Goal: Information Seeking & Learning: Find specific fact

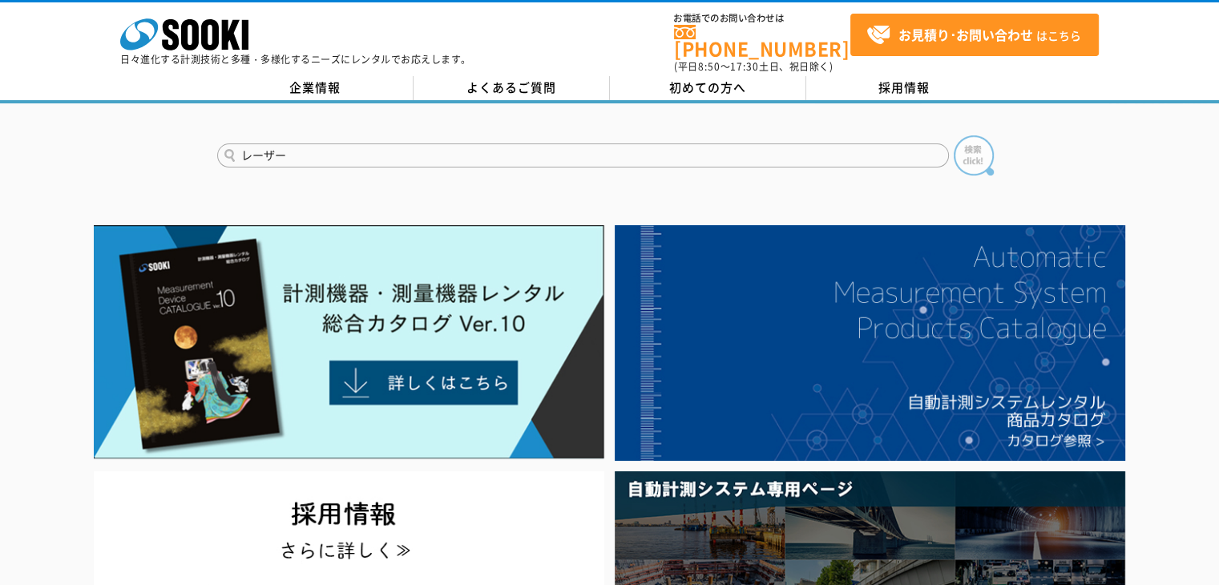
type input "レーザー"
click at [958, 150] on img at bounding box center [974, 155] width 40 height 40
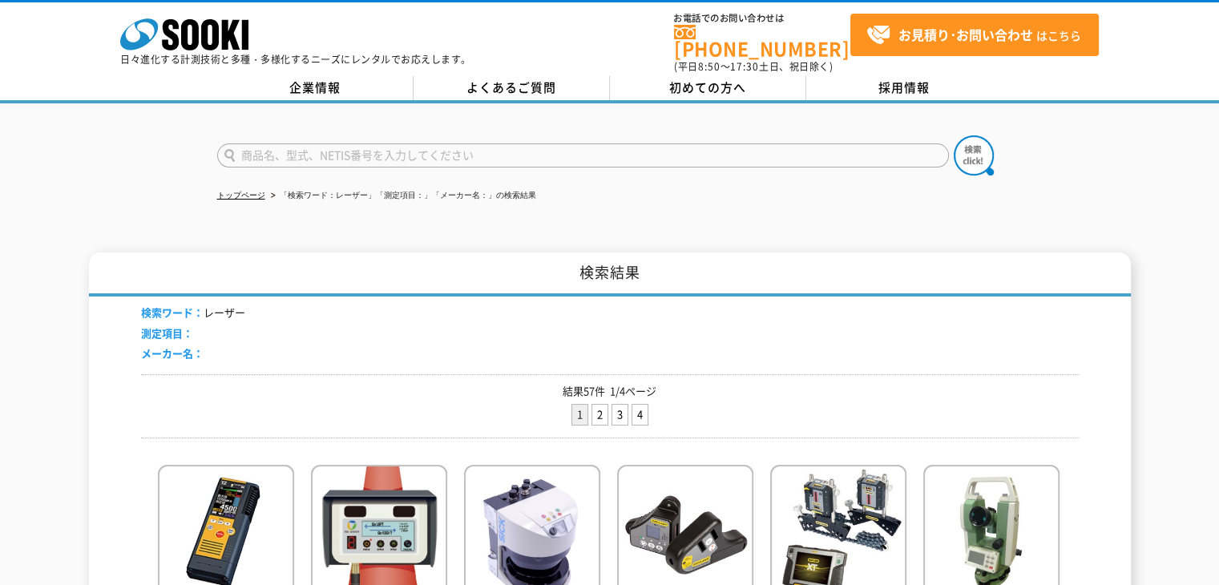
click at [332, 146] on input "text" at bounding box center [583, 155] width 732 height 24
type input "オートライン"
click at [987, 161] on img at bounding box center [974, 155] width 40 height 40
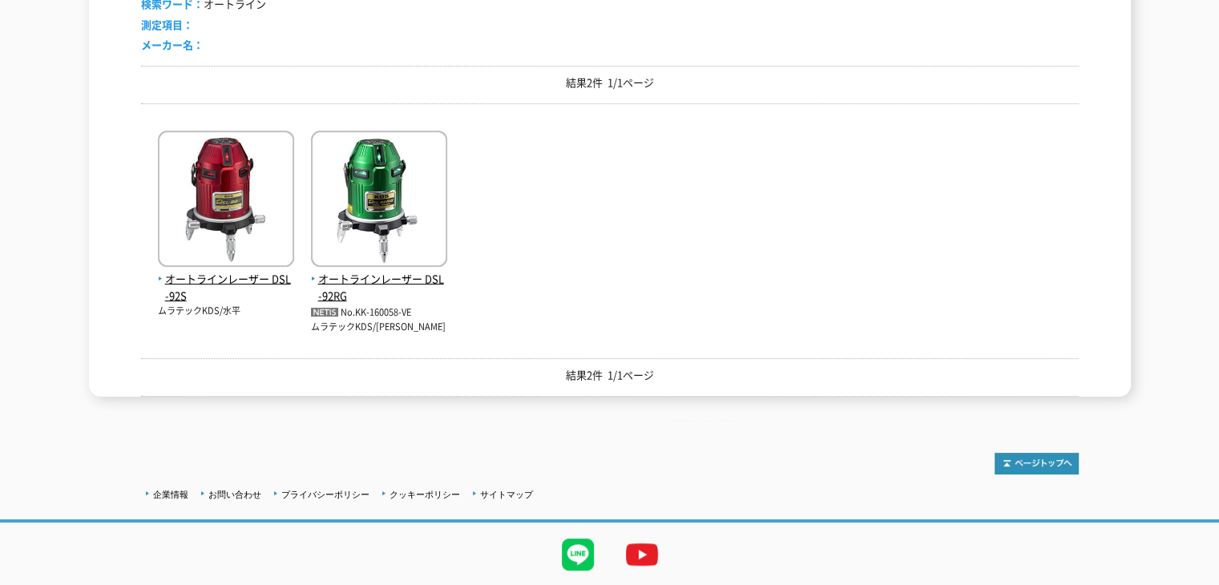
scroll to position [321, 0]
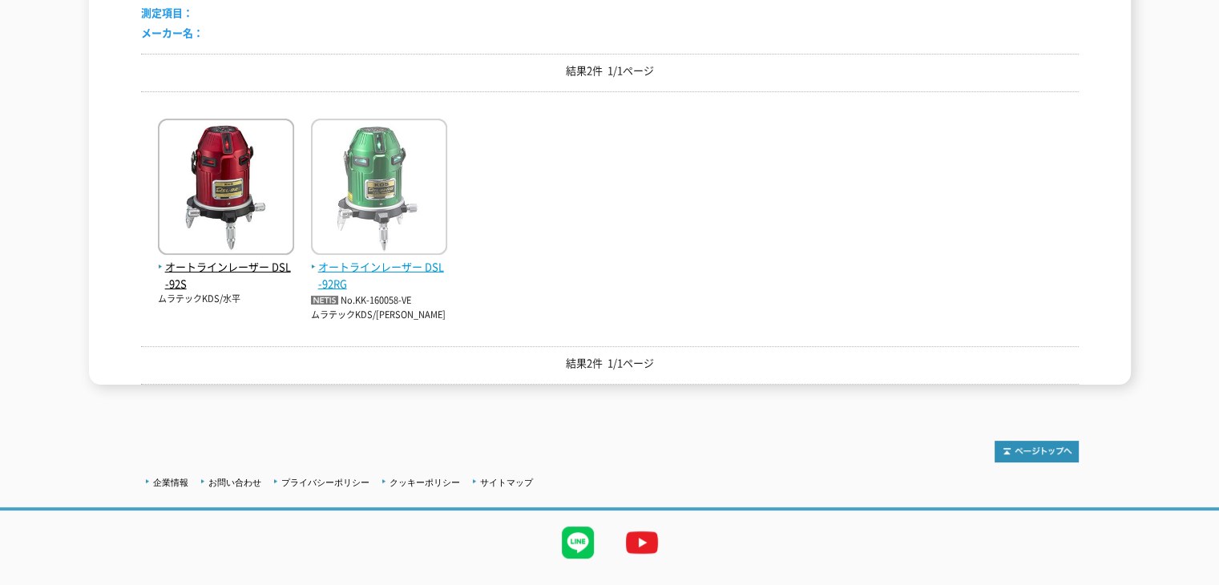
click at [427, 227] on img at bounding box center [379, 189] width 136 height 140
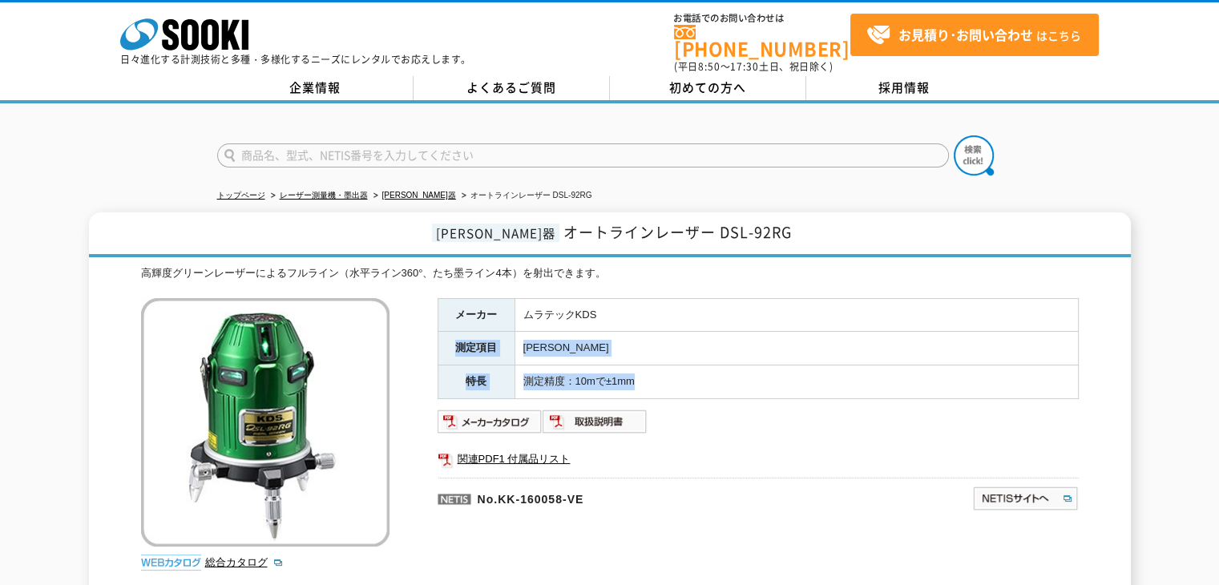
drag, startPoint x: 601, startPoint y: 298, endPoint x: 716, endPoint y: 366, distance: 134.0
click at [716, 366] on tbody "メーカー ムラテックKDS 測定項目 墨出 特長 測定精度：10mで±1mm" at bounding box center [757, 348] width 640 height 100
click at [716, 366] on td "測定精度：10mで±1mm" at bounding box center [795, 382] width 563 height 34
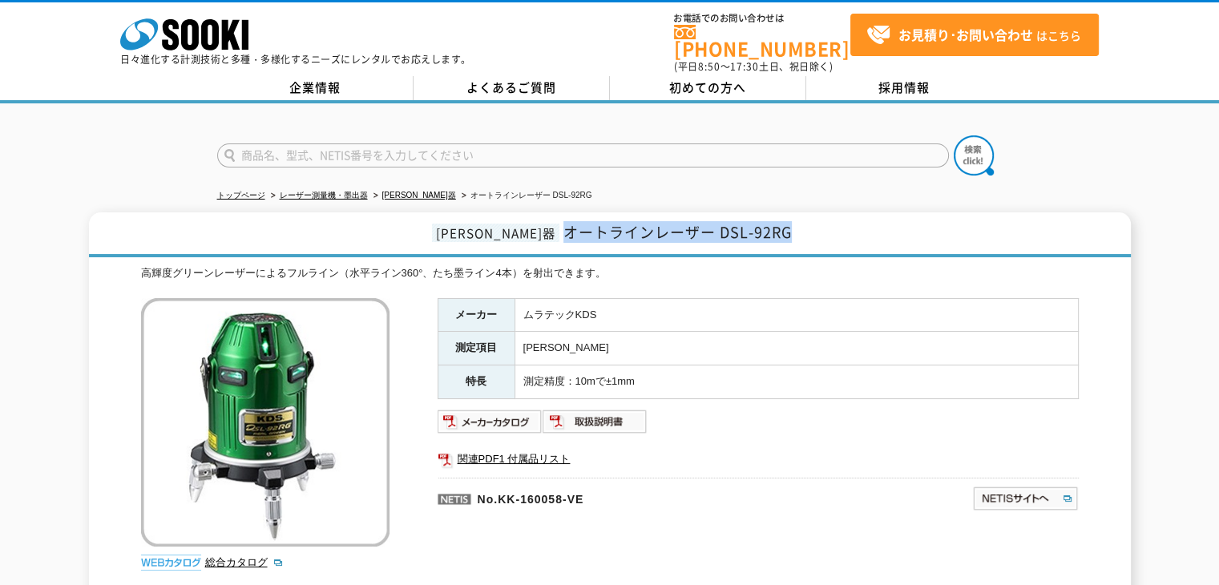
drag, startPoint x: 525, startPoint y: 225, endPoint x: 753, endPoint y: 232, distance: 228.5
click at [753, 232] on h1 "墨出器 オートラインレーザー DSL-92RG" at bounding box center [610, 234] width 1042 height 45
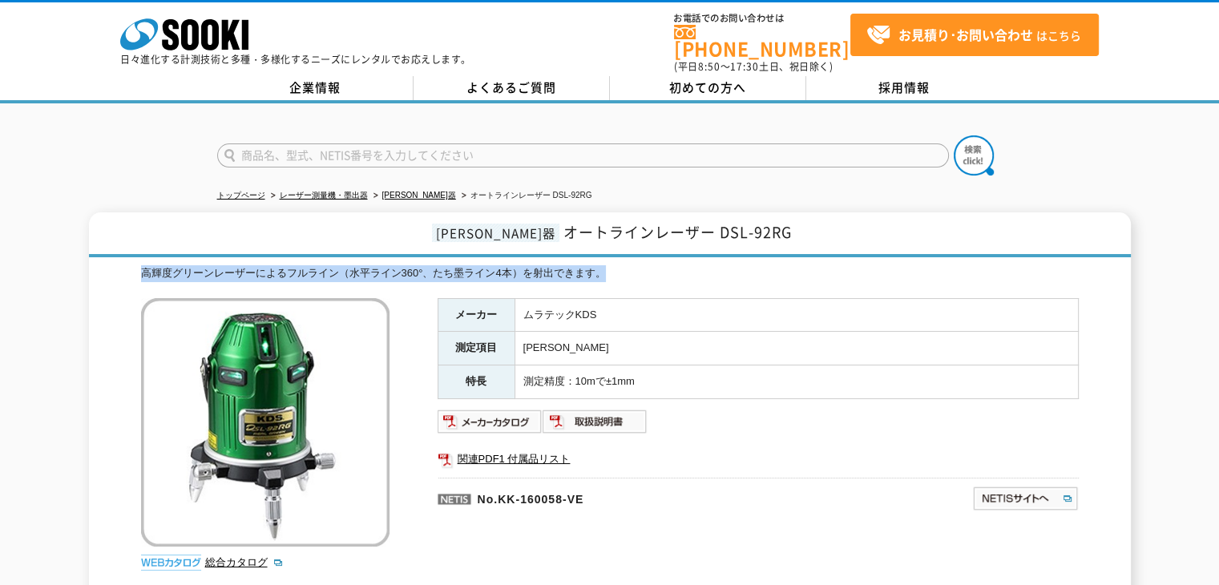
drag, startPoint x: 144, startPoint y: 264, endPoint x: 616, endPoint y: 256, distance: 472.0
click at [616, 265] on div "高輝度グリーンレーザーによるフルライン（水平ライン360°、たち墨ライン4本）を射出できます。" at bounding box center [609, 273] width 937 height 17
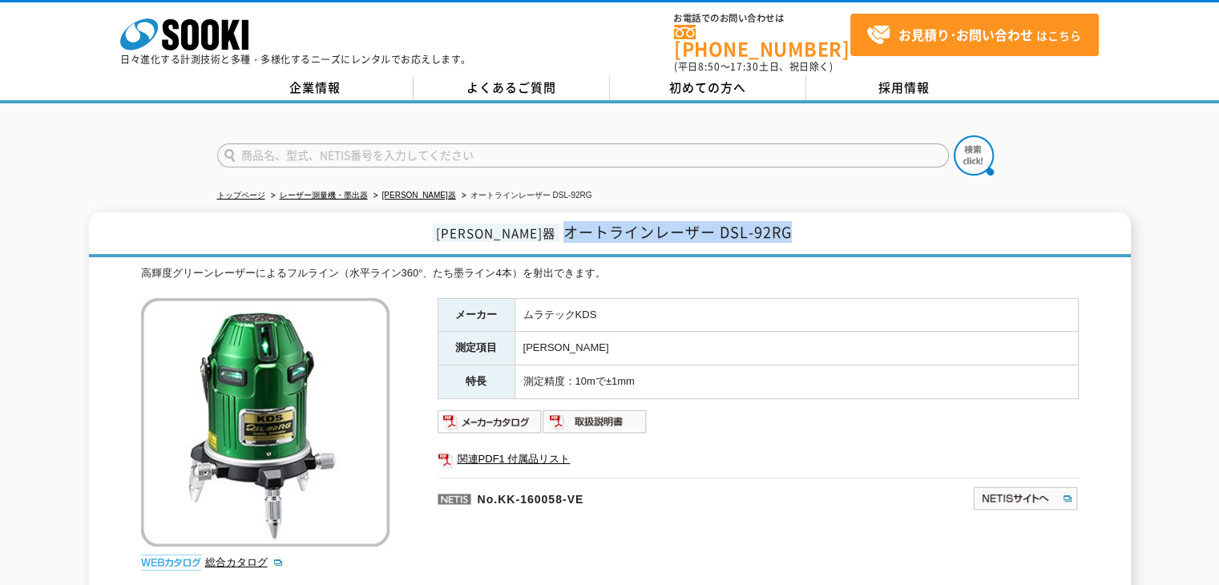
drag, startPoint x: 521, startPoint y: 220, endPoint x: 756, endPoint y: 221, distance: 235.6
click at [756, 221] on h1 "墨出器 オートラインレーザー DSL-92RG" at bounding box center [610, 234] width 1042 height 45
copy span "オートラインレーザー DSL-92RG"
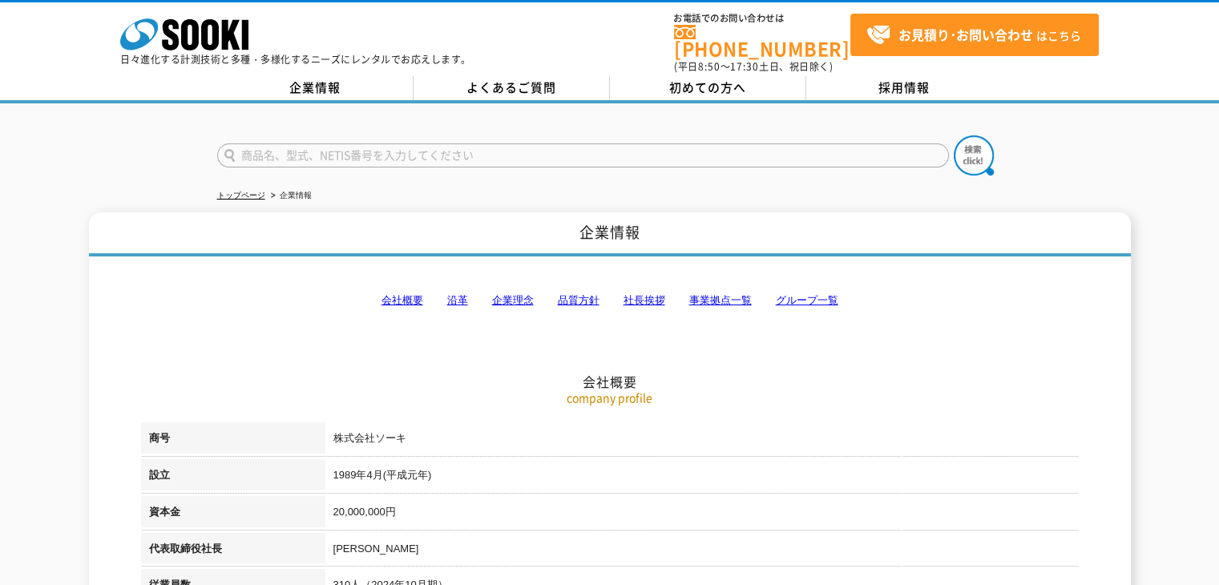
click at [731, 294] on link "事業拠点一覧" at bounding box center [720, 300] width 62 height 12
click at [737, 294] on link "事業拠点一覧" at bounding box center [720, 300] width 62 height 12
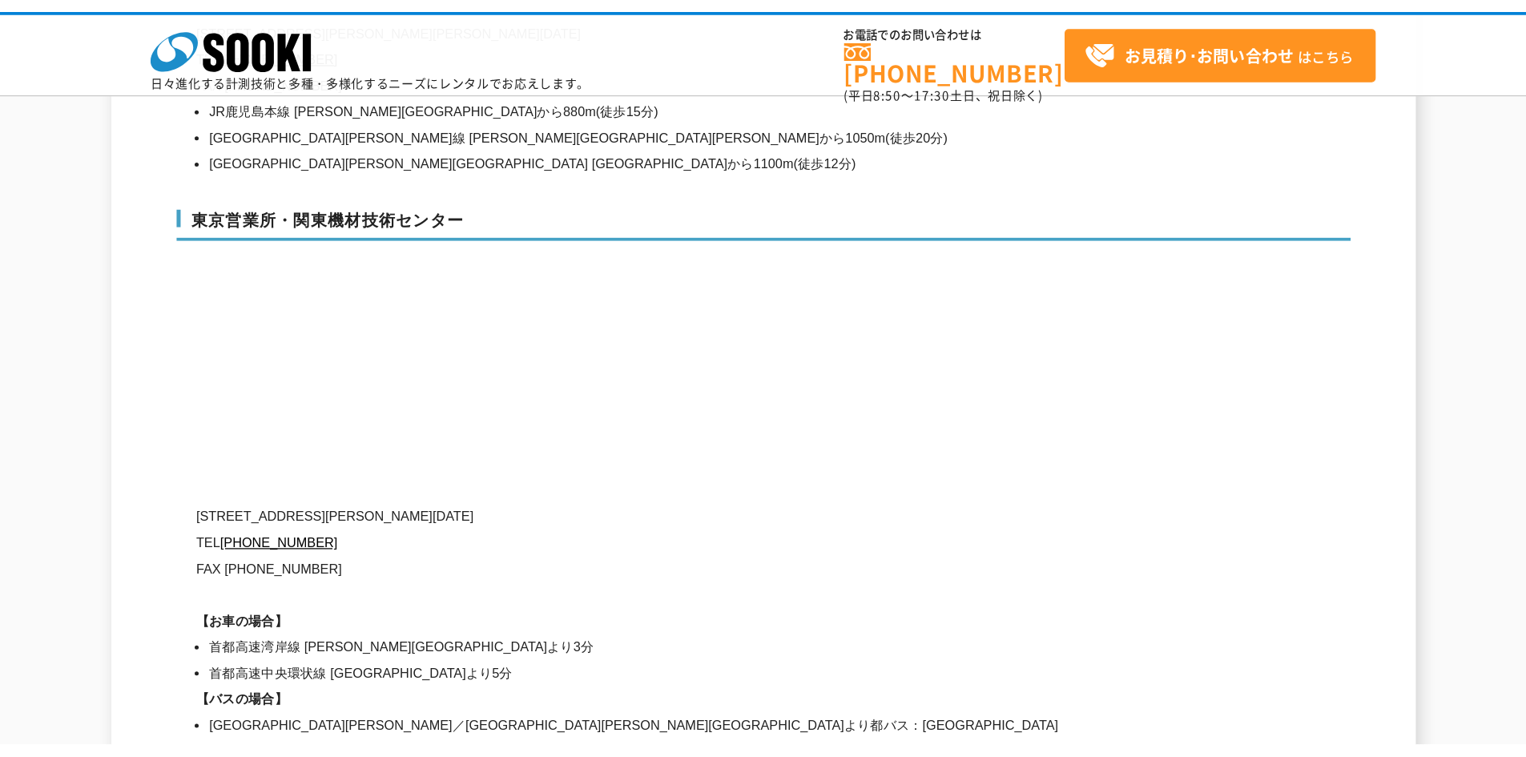
scroll to position [6662, 0]
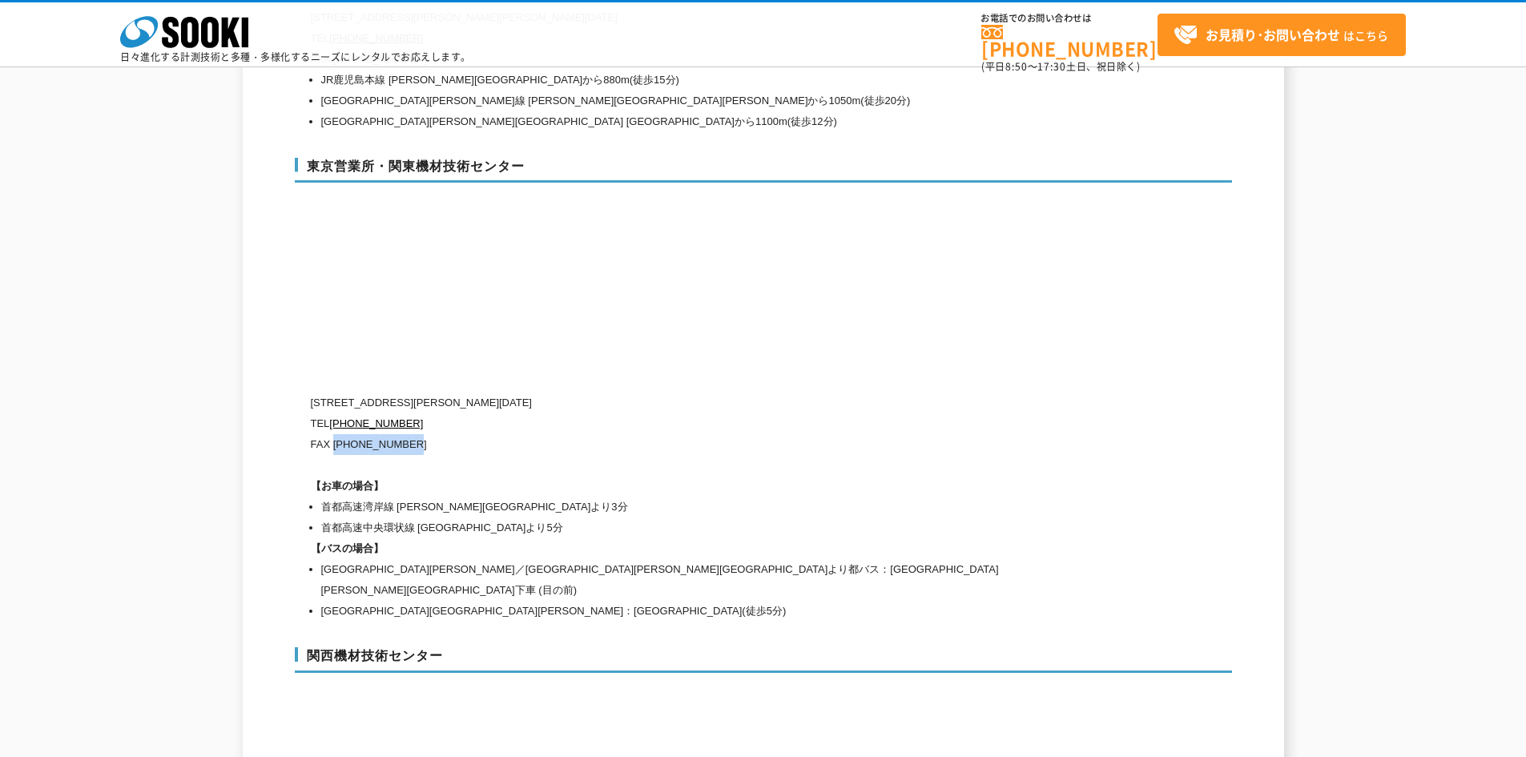
drag, startPoint x: 334, startPoint y: 413, endPoint x: 446, endPoint y: 410, distance: 111.4
click at [446, 434] on p "FAX [PHONE_NUMBER]" at bounding box center [695, 444] width 769 height 21
copy p "[PHONE_NUMBER]"
